Goal: Task Accomplishment & Management: Use online tool/utility

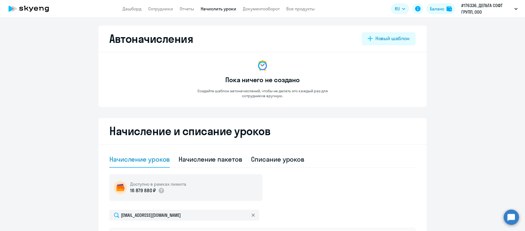
select select "10"
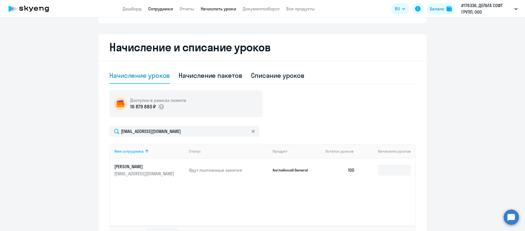
click at [162, 11] on link "Сотрудники" at bounding box center [160, 8] width 25 height 5
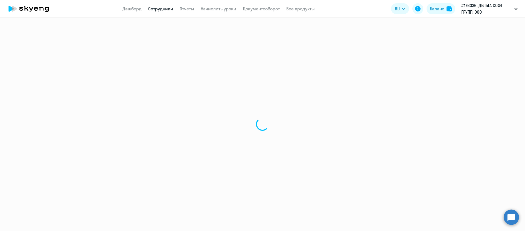
select select "30"
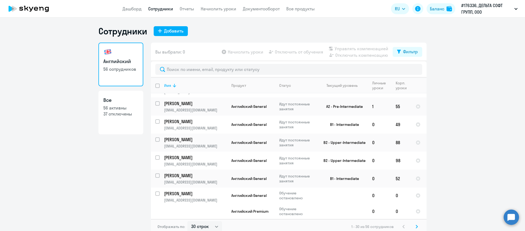
scroll to position [435, 0]
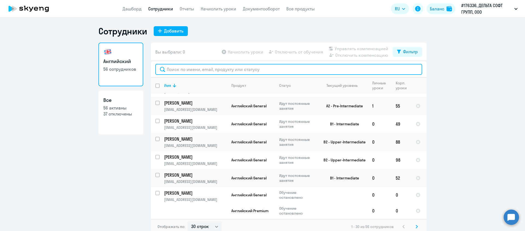
click at [182, 73] on input "text" at bounding box center [288, 69] width 267 height 11
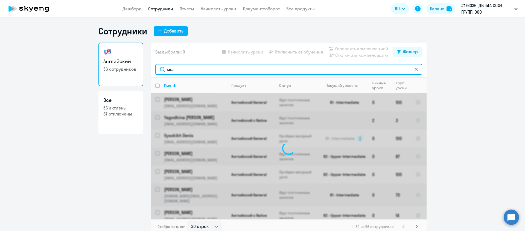
type input "м"
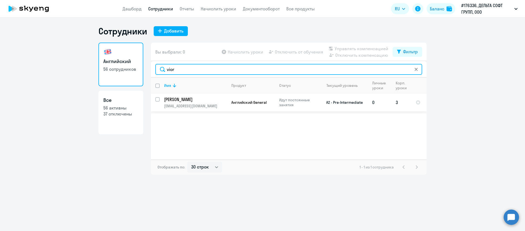
type input "vior"
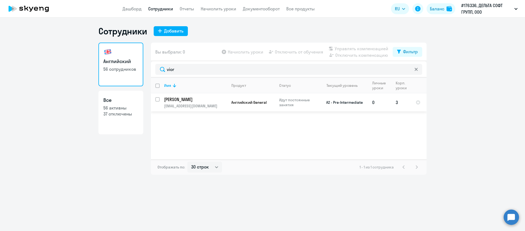
click at [255, 99] on td "Английский General" at bounding box center [251, 102] width 48 height 18
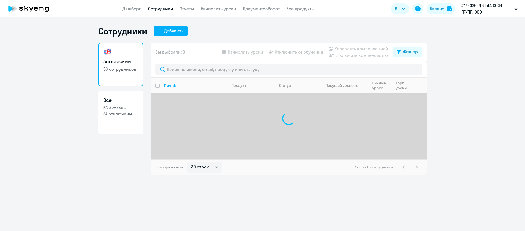
select select "30"
click at [209, 9] on link "Начислить уроки" at bounding box center [219, 8] width 36 height 5
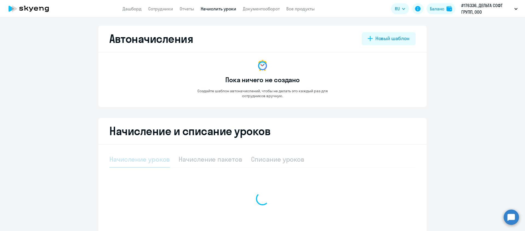
select select "10"
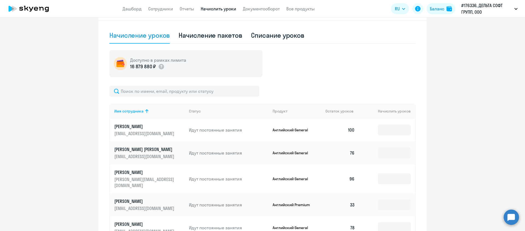
scroll to position [145, 0]
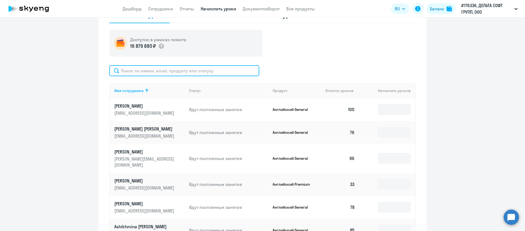
click at [171, 70] on input "text" at bounding box center [184, 70] width 150 height 11
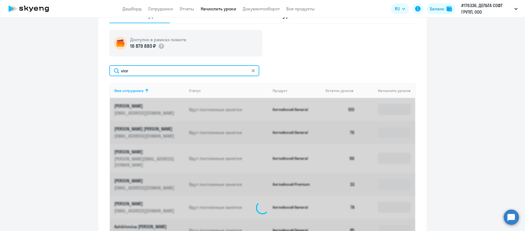
scroll to position [125, 0]
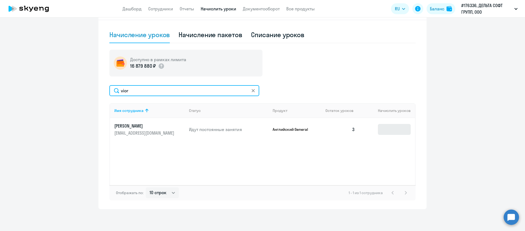
type input "vior"
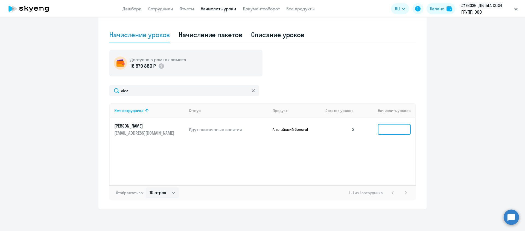
click at [389, 133] on input at bounding box center [394, 129] width 33 height 11
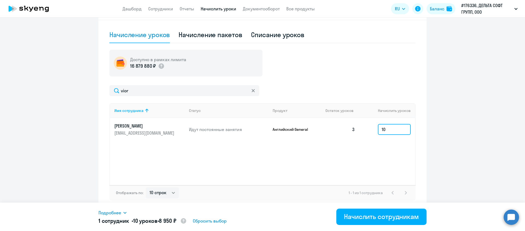
scroll to position [59, 0]
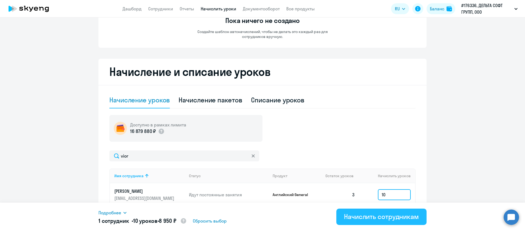
type input "10"
click at [384, 219] on div "Начислить сотрудникам" at bounding box center [381, 216] width 75 height 9
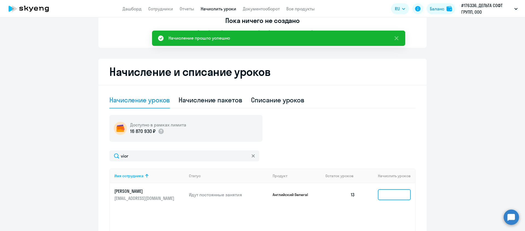
click at [384, 195] on input at bounding box center [394, 194] width 33 height 11
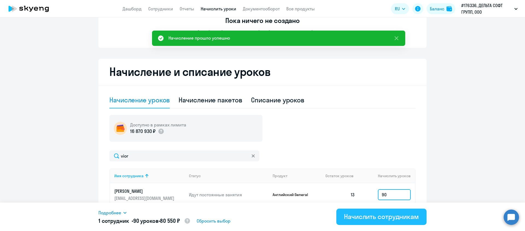
type input "90"
click at [381, 216] on div "Начислить сотрудникам" at bounding box center [381, 216] width 75 height 9
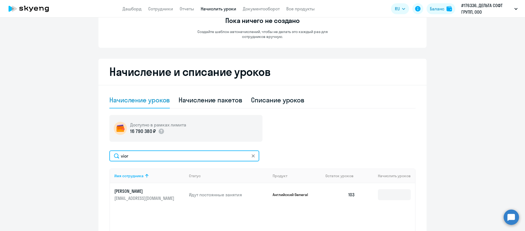
click at [226, 153] on input "vior" at bounding box center [184, 156] width 150 height 11
click at [228, 155] on input "vior" at bounding box center [184, 156] width 150 height 11
click at [227, 154] on input "vior" at bounding box center [184, 156] width 150 height 11
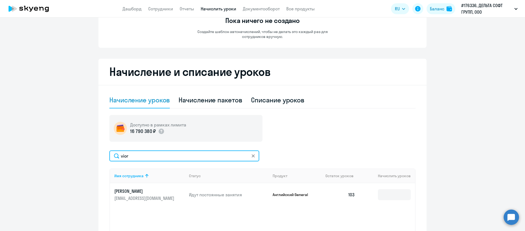
click at [227, 154] on input "vior" at bounding box center [184, 156] width 150 height 11
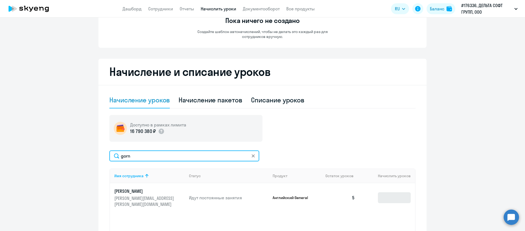
type input "gorn"
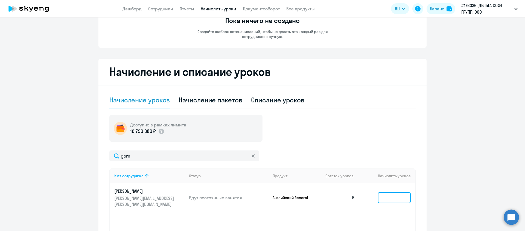
click at [390, 193] on input at bounding box center [394, 197] width 33 height 11
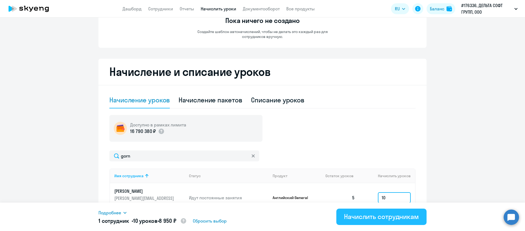
type input "10"
click at [382, 217] on div "Начислить сотрудникам" at bounding box center [381, 216] width 75 height 9
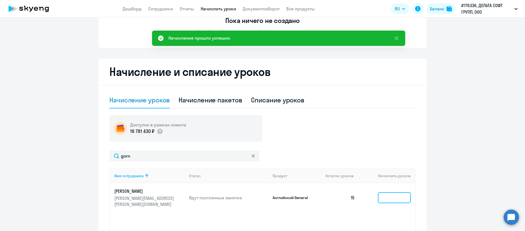
click at [392, 195] on input at bounding box center [394, 197] width 33 height 11
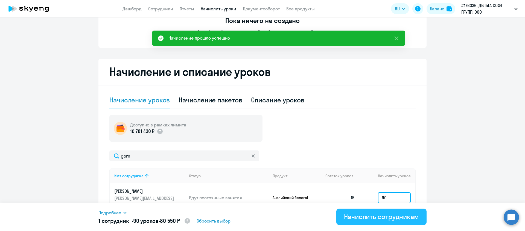
type input "90"
click at [394, 218] on div "Начислить сотрудникам" at bounding box center [381, 216] width 75 height 9
